Goal: Information Seeking & Learning: Learn about a topic

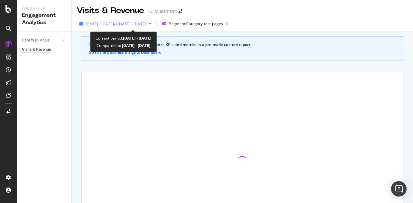
click at [146, 24] on span "vs 2024 Aug. 2nd - Sep. 13th" at bounding box center [130, 23] width 32 height 5
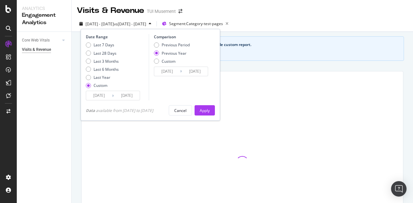
click at [128, 100] on input "2025/09/12" at bounding box center [127, 95] width 26 height 9
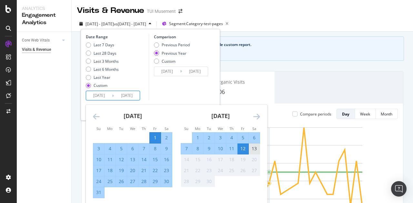
click at [258, 147] on div "13" at bounding box center [254, 149] width 11 height 6
type input "2025/09/13"
type input "2024/09/14"
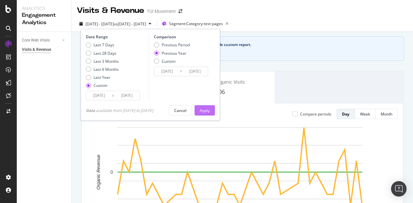
click at [210, 110] on div "Apply" at bounding box center [205, 110] width 10 height 5
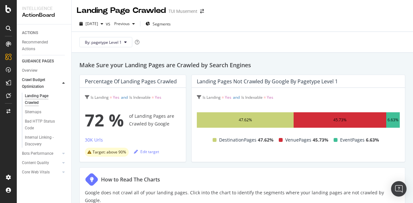
scroll to position [129, 0]
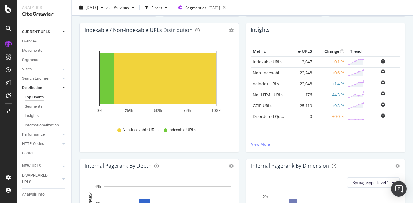
scroll to position [63, 0]
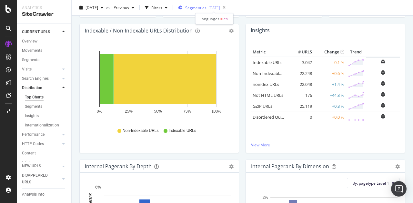
click at [220, 7] on div "2025-07-31" at bounding box center [214, 7] width 12 height 5
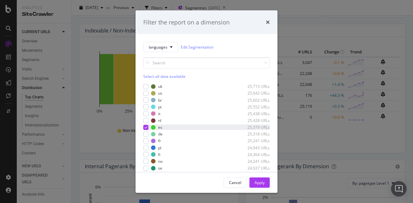
click at [145, 128] on icon "modal" at bounding box center [145, 127] width 3 height 3
click at [147, 155] on div "modal" at bounding box center [145, 154] width 5 height 5
click at [148, 153] on div "modal" at bounding box center [145, 154] width 5 height 5
click at [146, 169] on div "modal" at bounding box center [145, 168] width 5 height 5
click at [258, 182] on div "Apply" at bounding box center [259, 182] width 10 height 5
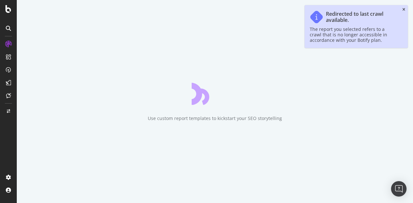
click at [402, 9] on icon "close toast" at bounding box center [403, 10] width 3 height 4
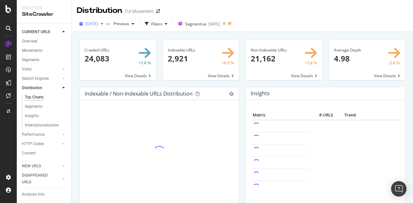
click at [98, 25] on span "[DATE]" at bounding box center [91, 23] width 13 height 5
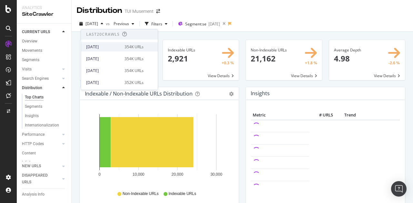
click at [110, 45] on div "[DATE]" at bounding box center [103, 47] width 35 height 6
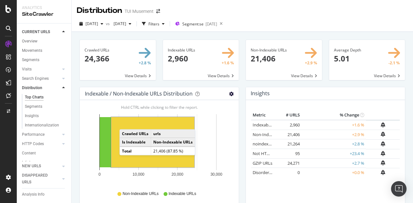
click at [231, 92] on icon "gear" at bounding box center [231, 94] width 5 height 5
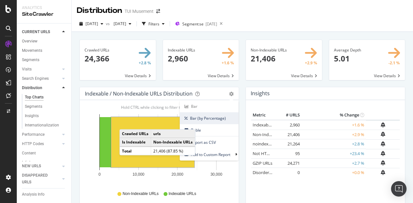
click at [211, 118] on span "Bar (by Percentage)" at bounding box center [209, 118] width 59 height 9
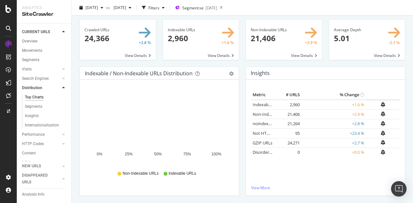
scroll to position [21, 0]
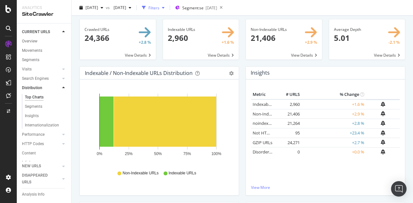
click at [167, 11] on div "Filters" at bounding box center [153, 8] width 28 height 10
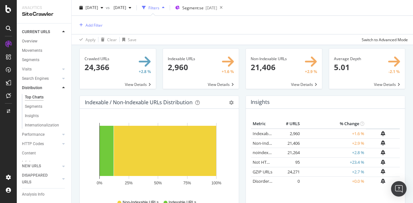
scroll to position [50, 0]
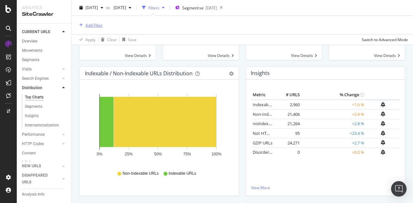
click at [86, 23] on div "Add Filter" at bounding box center [93, 24] width 17 height 5
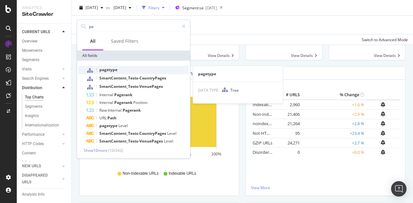
type input "pa"
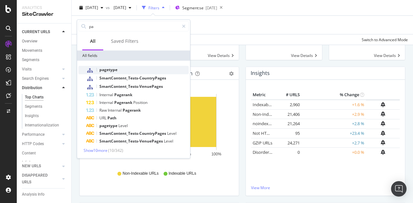
click at [117, 68] on div "pagetype" at bounding box center [137, 70] width 103 height 8
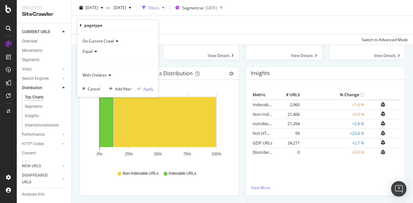
click at [107, 64] on div at bounding box center [118, 63] width 70 height 10
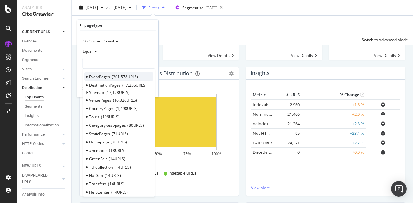
click at [116, 75] on span "301,578 URLS" at bounding box center [125, 76] width 26 height 5
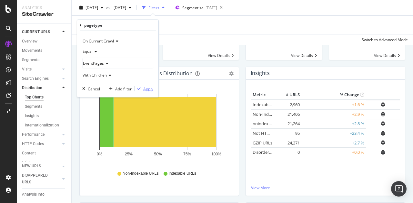
click at [149, 90] on div "Apply" at bounding box center [148, 88] width 10 height 5
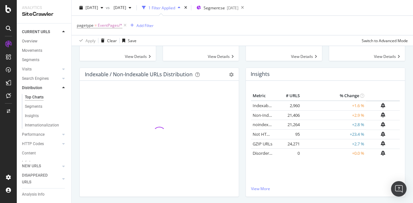
scroll to position [51, 0]
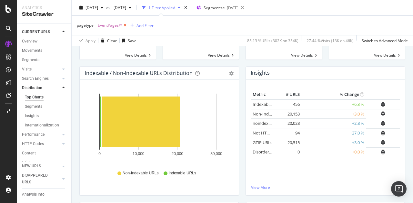
click at [124, 24] on icon at bounding box center [124, 25] width 5 height 6
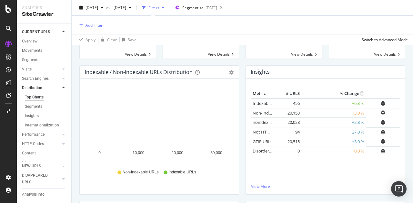
scroll to position [50, 0]
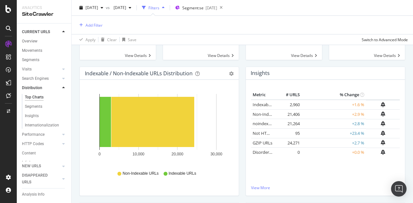
click at [237, 64] on div "Indexable URLs 2,960 +1.6 % View Details" at bounding box center [200, 42] width 83 height 47
